Goal: Information Seeking & Learning: Learn about a topic

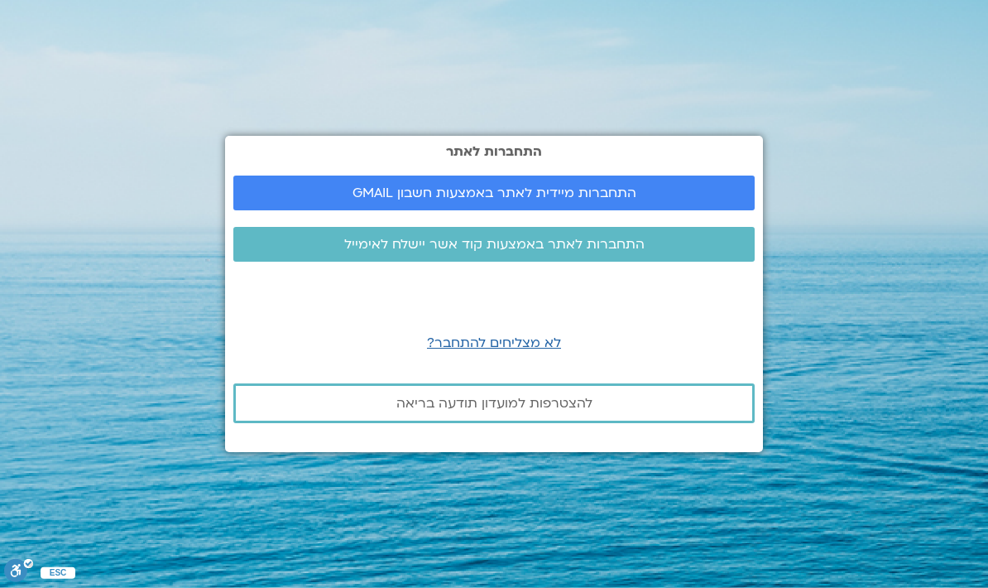
click at [558, 176] on link "התחברות מיידית לאתר באמצעות חשבון GMAIL" at bounding box center [494, 193] width 522 height 35
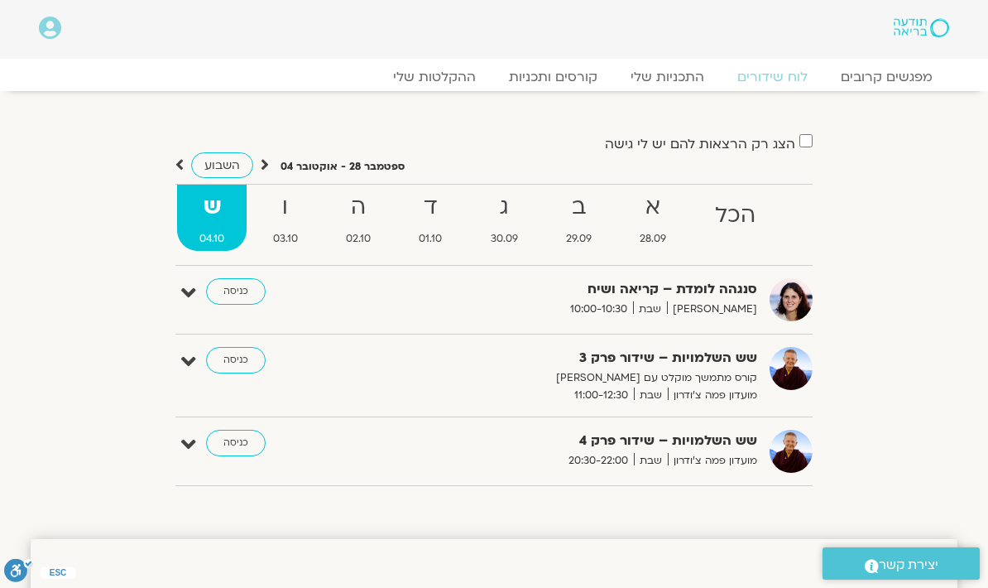
click at [438, 77] on link "ההקלטות שלי" at bounding box center [435, 77] width 116 height 17
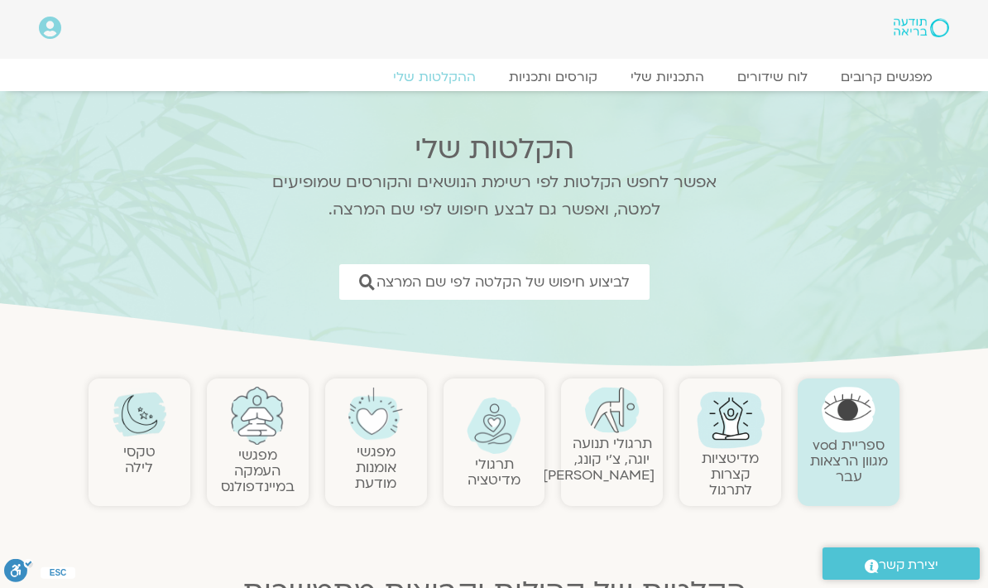
click at [860, 447] on link "ספריית vod מגוון הרצאות עבר" at bounding box center [850, 460] width 78 height 51
click at [853, 445] on link "ספריית vod מגוון הרצאות עבר" at bounding box center [850, 460] width 78 height 51
click at [864, 411] on img at bounding box center [849, 410] width 55 height 46
click at [587, 277] on span "לביצוע חיפוש של הקלטה לפי שם המרצה" at bounding box center [503, 282] width 253 height 16
click at [542, 286] on span "לביצוע חיפוש של הקלטה לפי שם המרצה" at bounding box center [503, 282] width 253 height 16
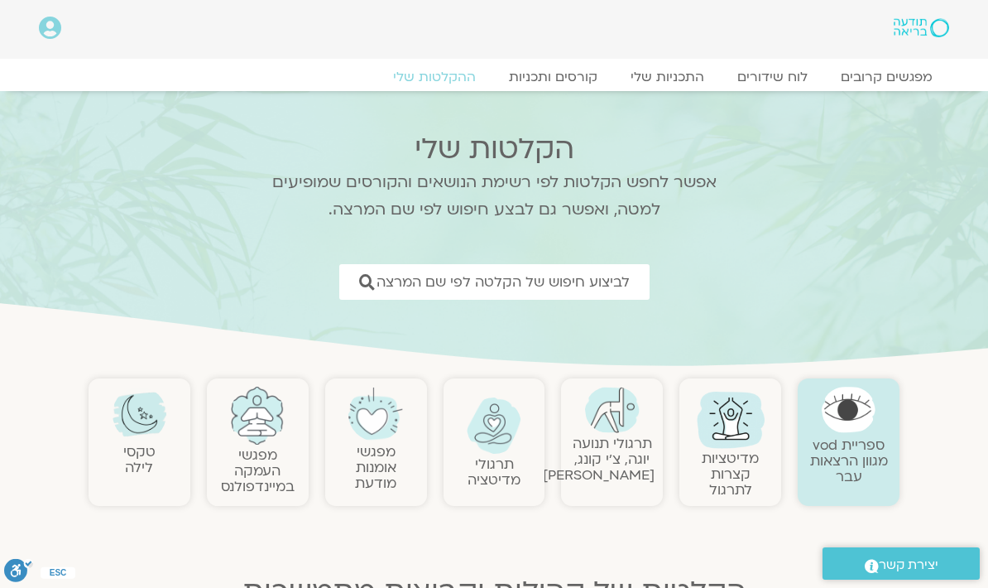
click at [563, 275] on span "לביצוע חיפוש של הקלטה לפי שם המרצה" at bounding box center [503, 282] width 253 height 16
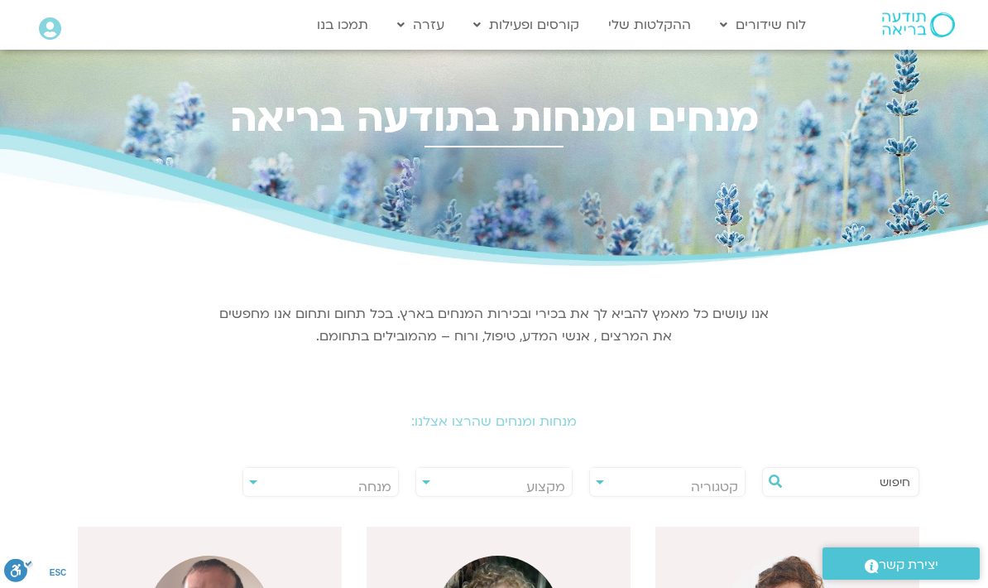
scroll to position [32, 0]
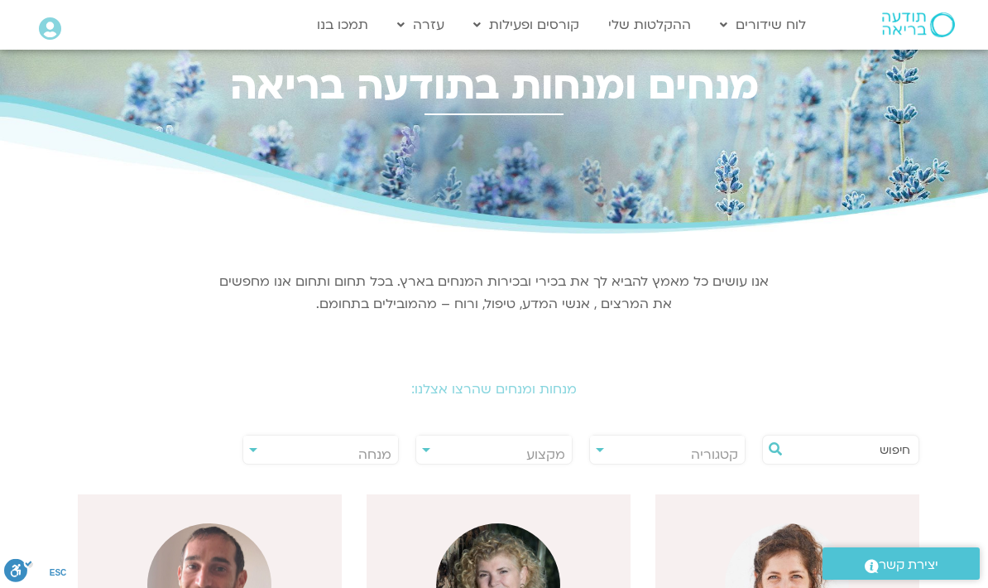
click at [859, 441] on input "text" at bounding box center [849, 449] width 123 height 28
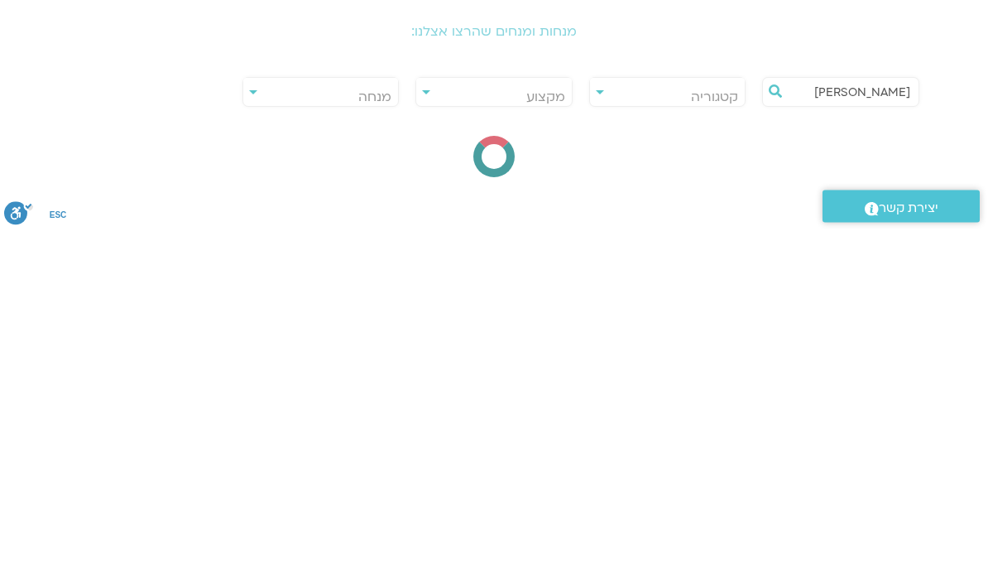
type input "סטיבן פולדר"
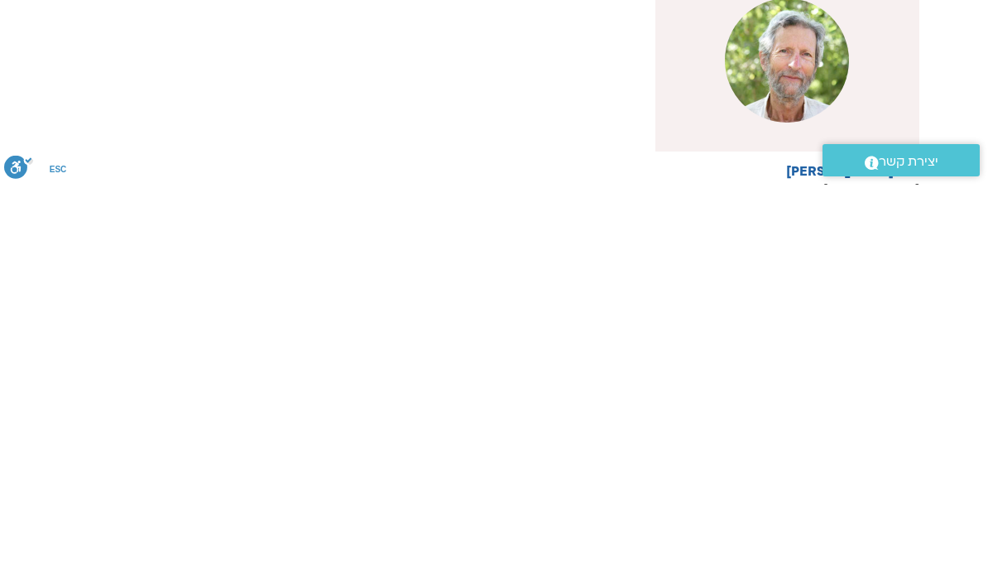
scroll to position [425, 0]
click at [862, 372] on div at bounding box center [788, 463] width 264 height 182
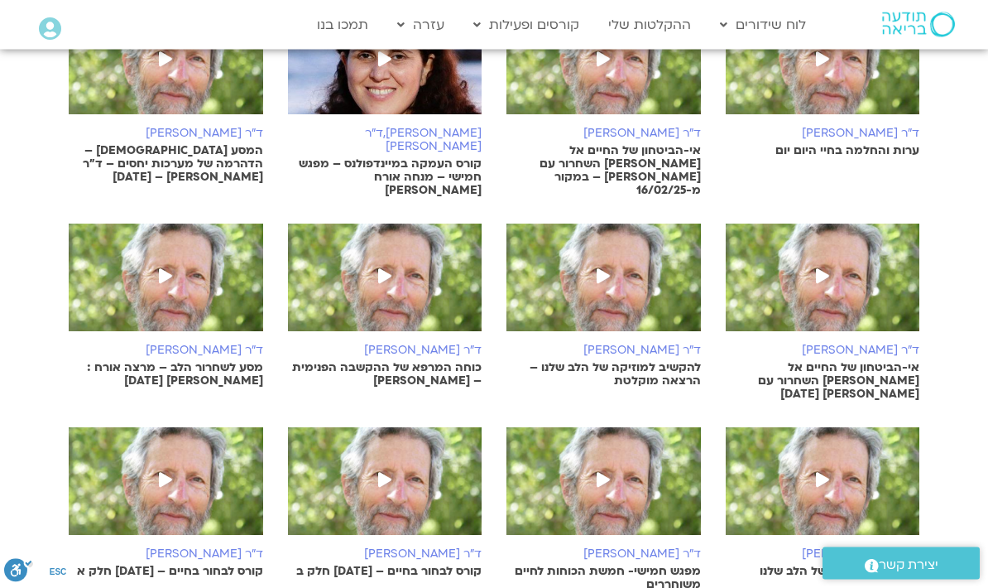
scroll to position [532, 0]
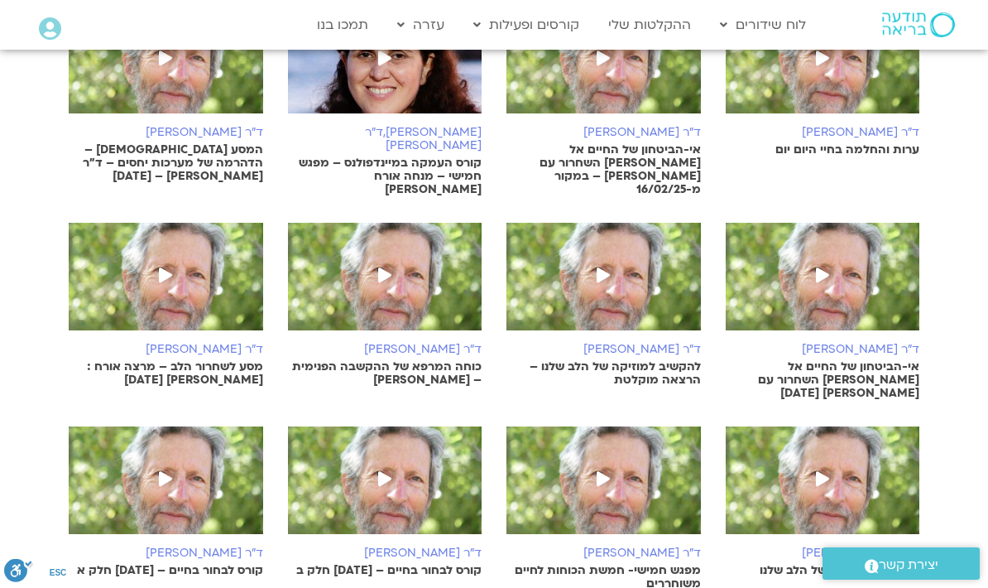
click at [823, 471] on icon at bounding box center [822, 478] width 13 height 15
